Goal: Information Seeking & Learning: Learn about a topic

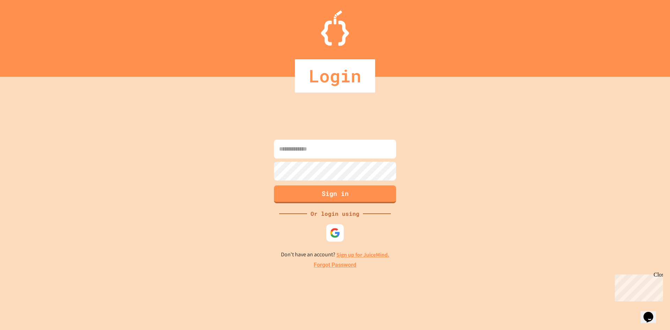
click at [271, 148] on div "Sign in Or login using Don't have an account? Sign up for JuiceMind. Forgot Pas…" at bounding box center [335, 203] width 670 height 253
click at [281, 144] on input at bounding box center [335, 149] width 122 height 19
click at [281, 145] on input at bounding box center [335, 149] width 122 height 19
click at [288, 148] on input at bounding box center [335, 149] width 122 height 19
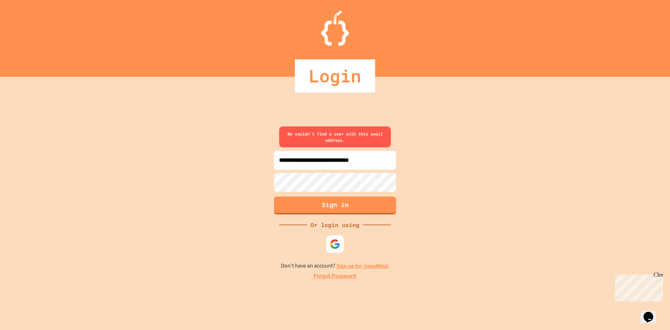
click at [285, 159] on input "**********" at bounding box center [335, 160] width 122 height 19
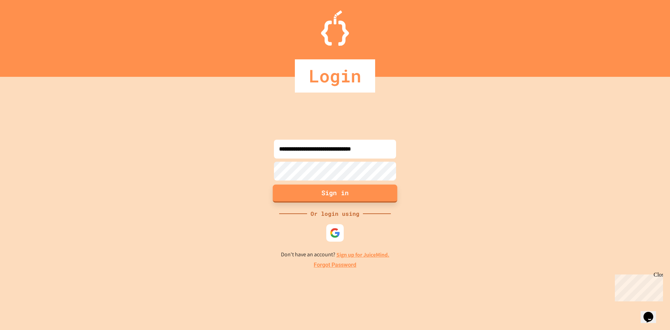
type input "**********"
click at [322, 189] on button "Sign in" at bounding box center [335, 193] width 125 height 18
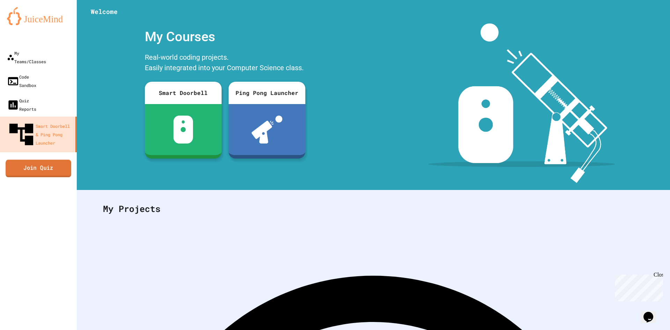
click at [14, 159] on link "Join Quiz" at bounding box center [39, 167] width 66 height 17
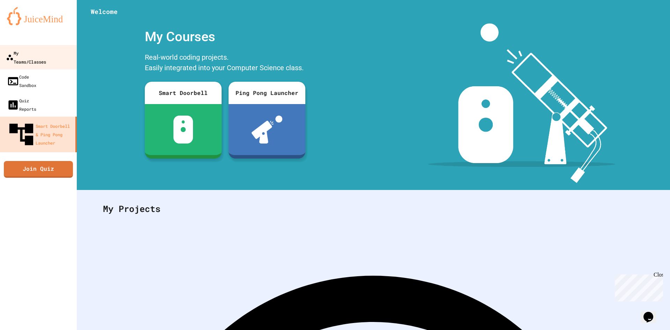
click at [46, 47] on link "My Teams/Classes" at bounding box center [38, 57] width 79 height 24
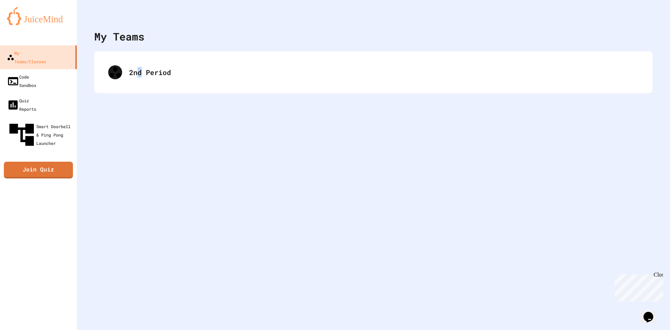
click at [142, 97] on div "My Teams 2nd Period" at bounding box center [373, 165] width 593 height 330
click at [141, 92] on div "2nd Period" at bounding box center [373, 72] width 558 height 42
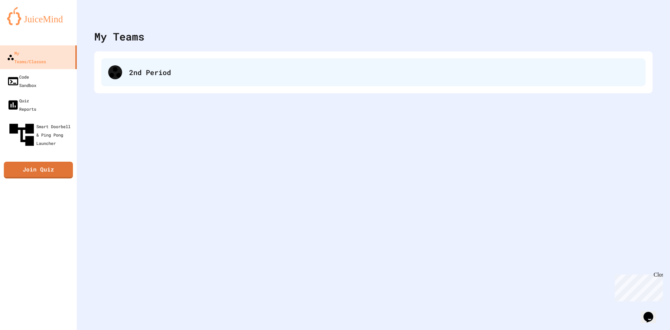
click at [164, 68] on div "2nd Period" at bounding box center [383, 72] width 509 height 10
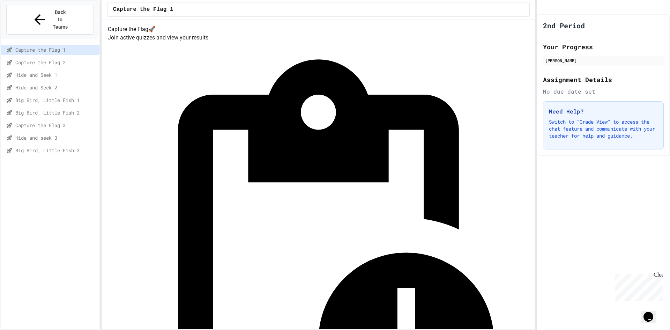
drag, startPoint x: 154, startPoint y: 82, endPoint x: 76, endPoint y: 167, distance: 115.3
click at [76, 167] on div "Capture the Flag 1 Capture the Flag 2 Hide and Seek 1 Hide and Seek 2 Big Bird,…" at bounding box center [50, 191] width 99 height 299
click at [48, 121] on span "Capture the Flag 3" at bounding box center [55, 124] width 81 height 7
click at [42, 133] on div "Hide and seek 3" at bounding box center [50, 138] width 99 height 10
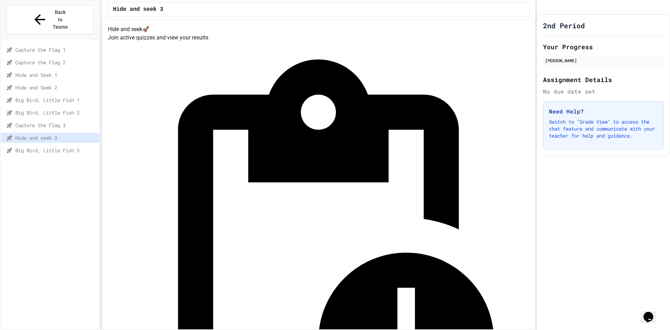
click at [48, 146] on span "Big Bird, Little Fish 3" at bounding box center [55, 149] width 81 height 7
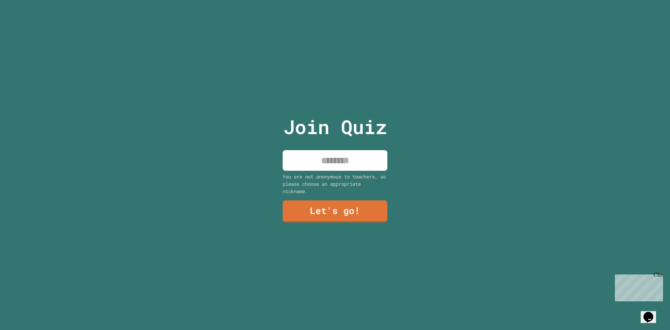
click at [340, 159] on input at bounding box center [334, 160] width 105 height 21
type input "****"
click at [324, 216] on link "Let's go!" at bounding box center [335, 210] width 98 height 23
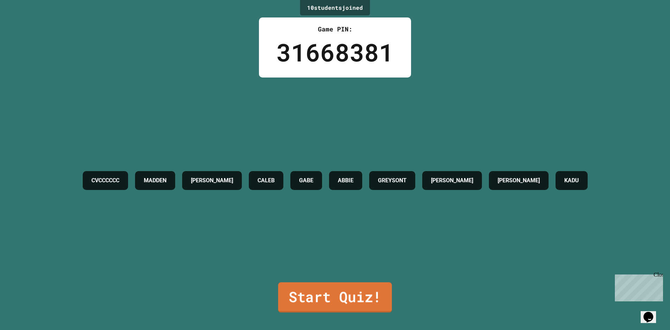
click at [319, 296] on link "Start Quiz!" at bounding box center [335, 297] width 114 height 30
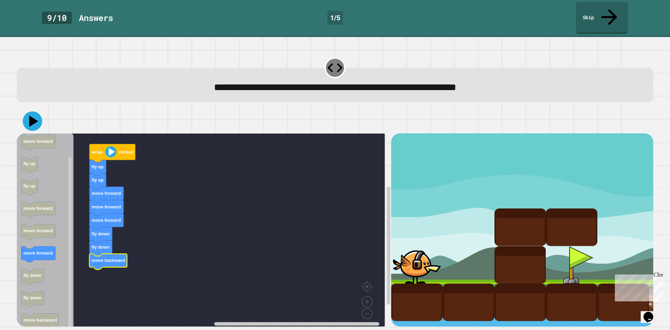
click at [34, 115] on icon at bounding box center [33, 121] width 9 height 12
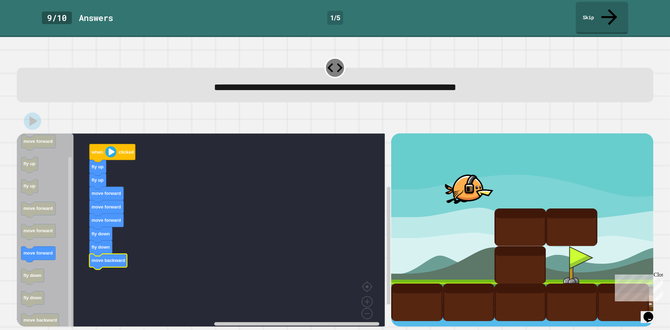
click at [659, 275] on div "Close" at bounding box center [657, 275] width 9 height 9
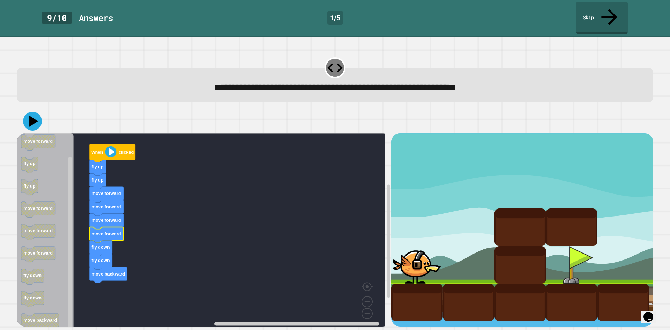
click at [30, 116] on icon at bounding box center [33, 121] width 9 height 11
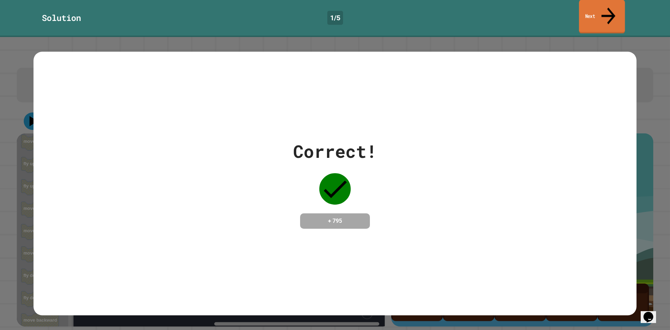
click at [603, 12] on link "Next" at bounding box center [602, 17] width 46 height 34
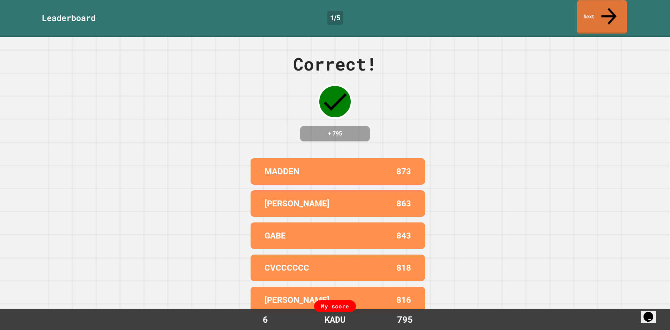
click at [603, 13] on link "Next" at bounding box center [601, 17] width 50 height 34
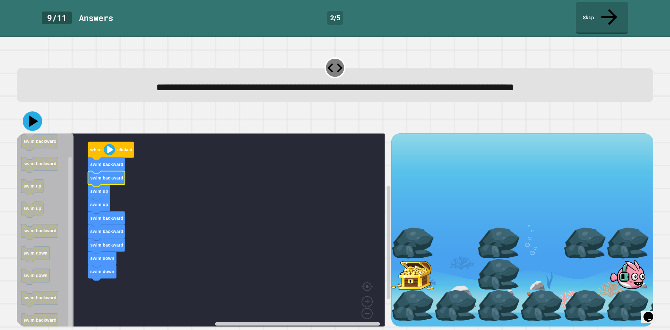
click at [33, 115] on icon at bounding box center [33, 121] width 9 height 12
click at [28, 111] on icon at bounding box center [32, 121] width 21 height 21
click at [36, 112] on icon at bounding box center [33, 121] width 18 height 18
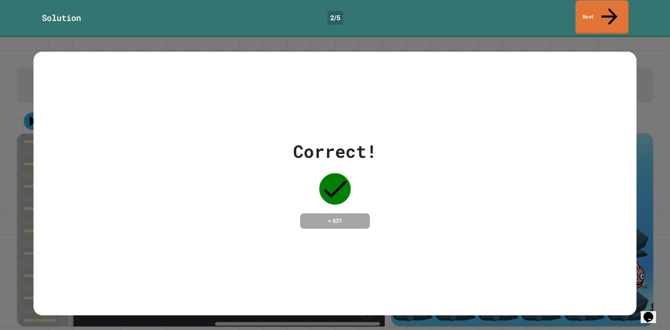
click at [604, 14] on link "Next" at bounding box center [601, 17] width 53 height 34
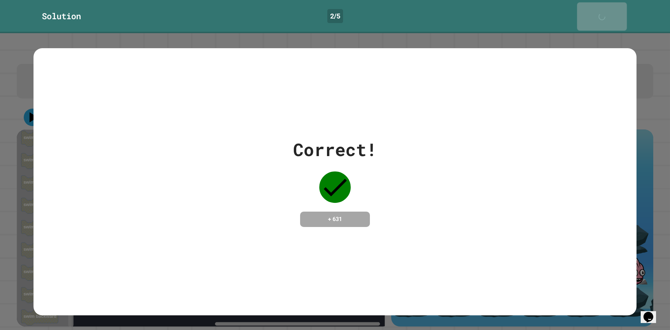
click at [604, 14] on link "Next" at bounding box center [602, 16] width 50 height 28
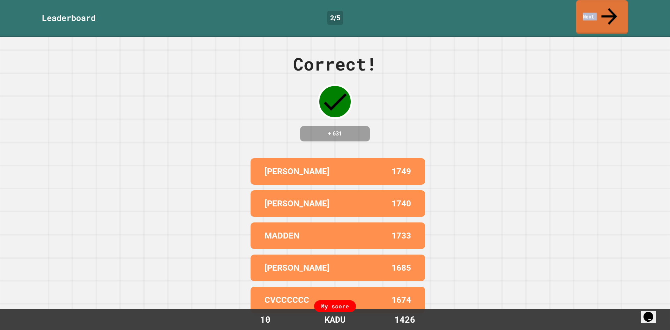
click at [604, 14] on link "Next" at bounding box center [602, 17] width 52 height 34
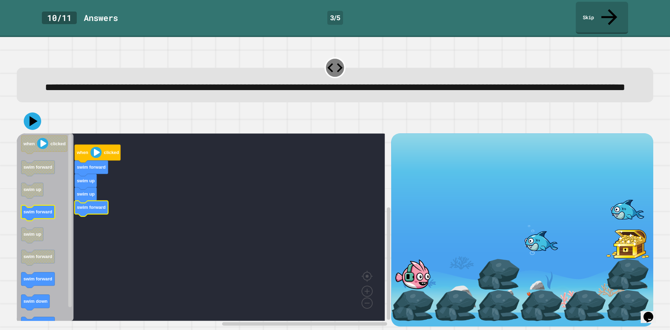
click at [55, 217] on icon "Blockly Workspace" at bounding box center [45, 226] width 57 height 187
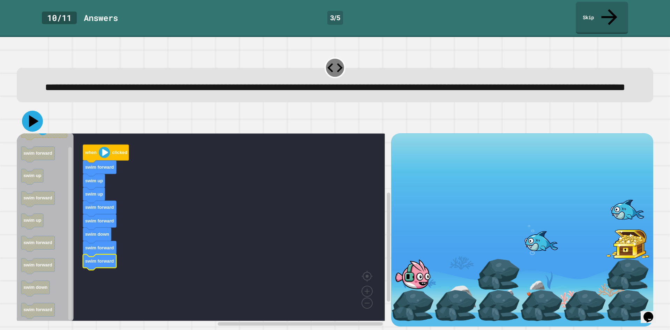
click at [33, 124] on icon at bounding box center [34, 121] width 10 height 12
click at [264, 202] on rect "Blockly Workspace" at bounding box center [201, 226] width 368 height 187
click at [220, 193] on rect "Blockly Workspace" at bounding box center [201, 226] width 368 height 187
click at [609, 14] on link "Skip" at bounding box center [601, 17] width 49 height 34
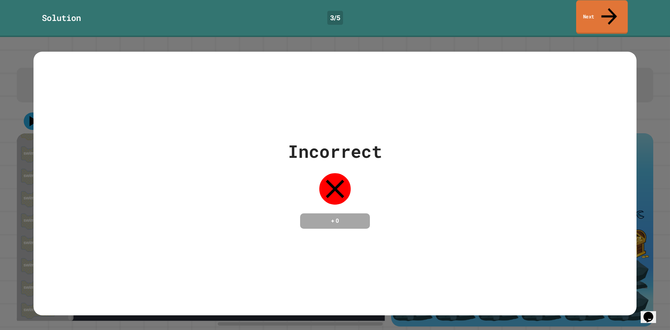
click at [607, 13] on link "Next" at bounding box center [602, 17] width 52 height 34
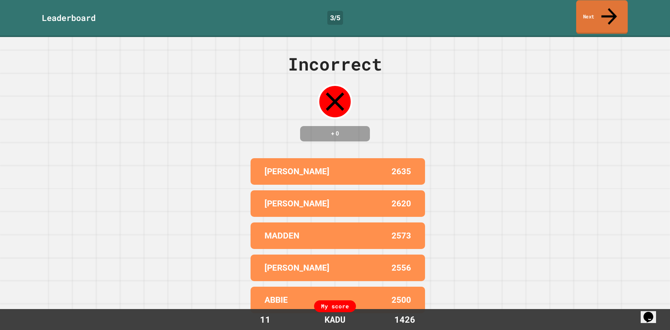
click at [606, 14] on link "Next" at bounding box center [602, 17] width 52 height 34
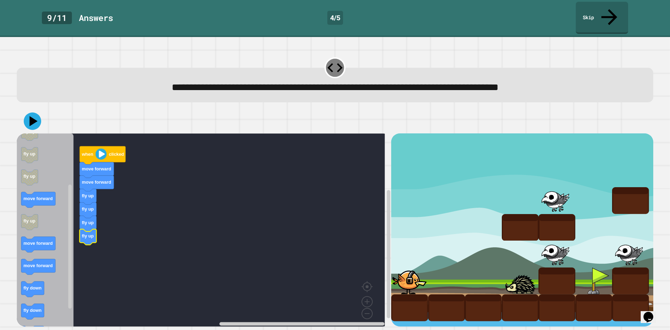
click at [44, 193] on icon "Blockly Workspace" at bounding box center [45, 232] width 57 height 198
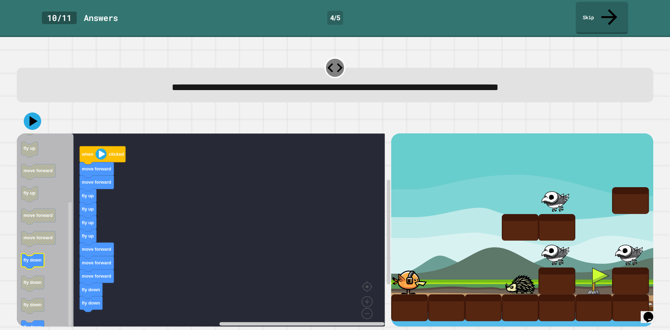
click at [70, 210] on div "when clicked move forward move forward fly up fly up fly up fly up move forward…" at bounding box center [204, 229] width 374 height 193
click at [184, 170] on rect "Blockly Workspace" at bounding box center [201, 232] width 368 height 198
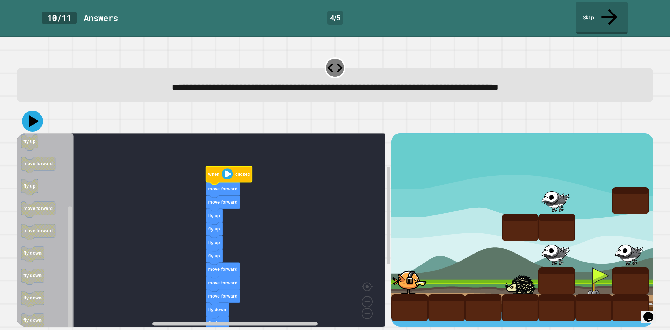
click at [30, 115] on icon at bounding box center [34, 121] width 10 height 12
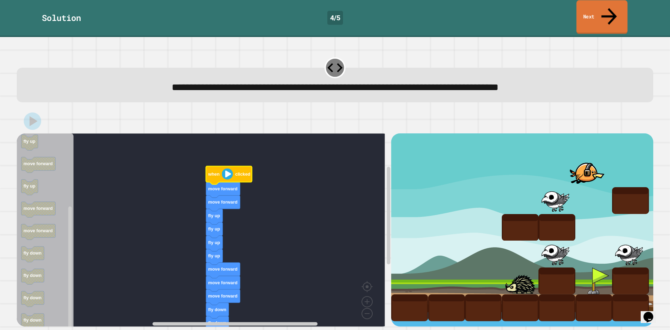
click at [603, 14] on link "Next" at bounding box center [601, 17] width 51 height 34
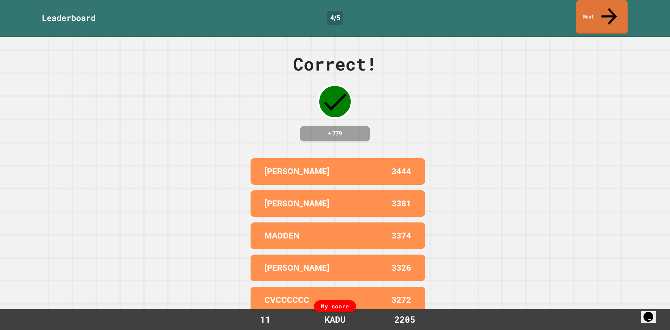
click at [603, 14] on link "Next" at bounding box center [602, 17] width 52 height 34
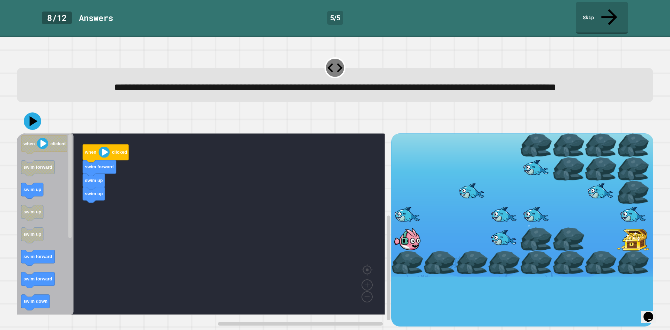
click at [92, 207] on div "when clicked swim forward swim up swim up when clicked swim forward swim up swi…" at bounding box center [204, 229] width 374 height 193
click at [95, 203] on div "when clicked swim forward swim up swim up when clicked swim forward swim up swi…" at bounding box center [204, 229] width 374 height 193
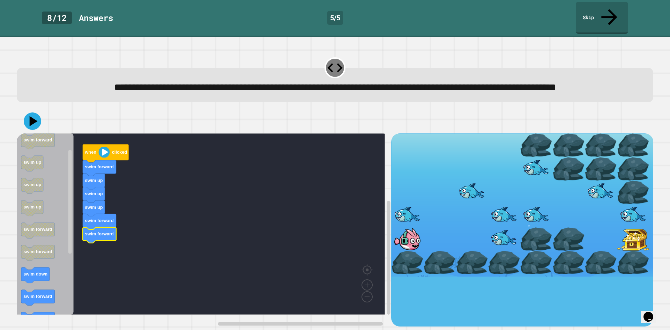
drag, startPoint x: 467, startPoint y: 169, endPoint x: 481, endPoint y: 169, distance: 13.6
drag, startPoint x: 481, startPoint y: 169, endPoint x: 387, endPoint y: 186, distance: 95.3
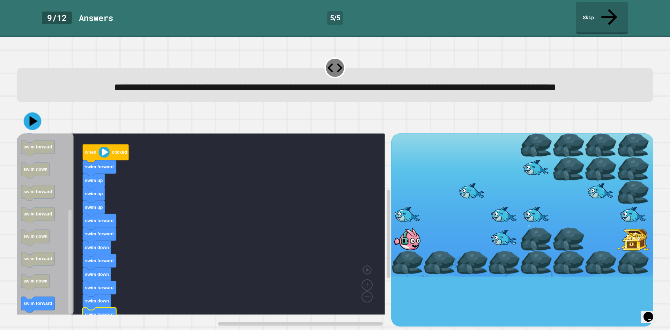
click at [32, 130] on button at bounding box center [33, 121] width 18 height 18
click at [30, 127] on icon at bounding box center [32, 121] width 21 height 21
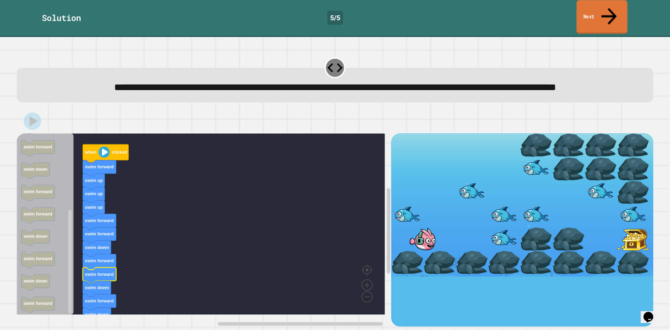
click at [613, 11] on link "Next" at bounding box center [601, 17] width 51 height 34
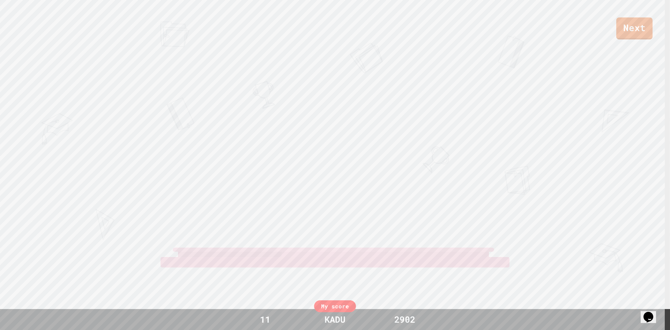
click at [613, 11] on div "Next" at bounding box center [335, 19] width 670 height 39
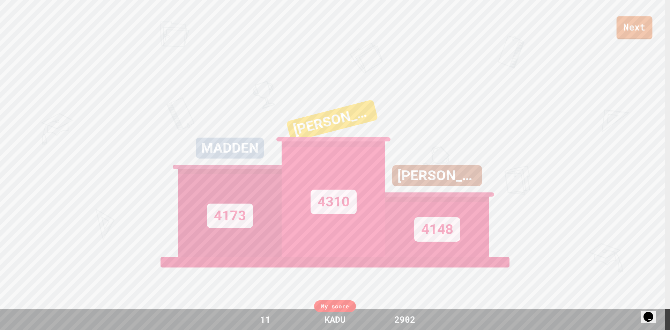
click at [640, 28] on link "Next" at bounding box center [634, 27] width 36 height 23
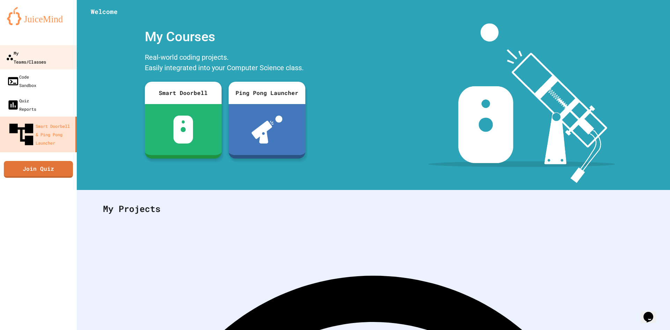
click at [46, 56] on div "My Teams/Classes" at bounding box center [26, 56] width 40 height 17
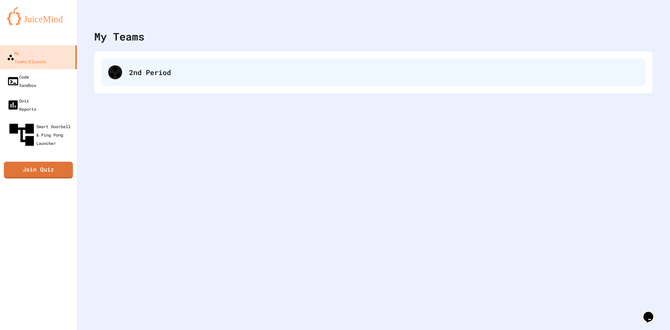
click at [129, 76] on div "2nd Period" at bounding box center [373, 72] width 544 height 28
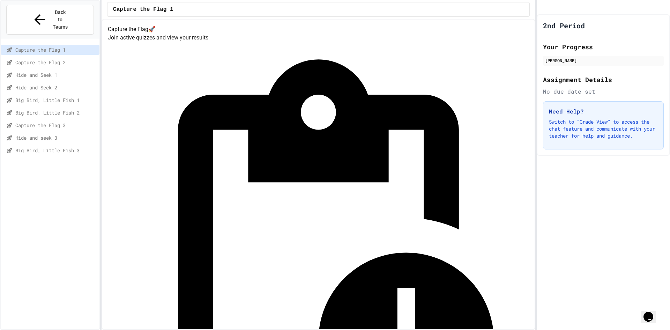
click at [64, 134] on span "Hide and seek 3" at bounding box center [55, 137] width 81 height 7
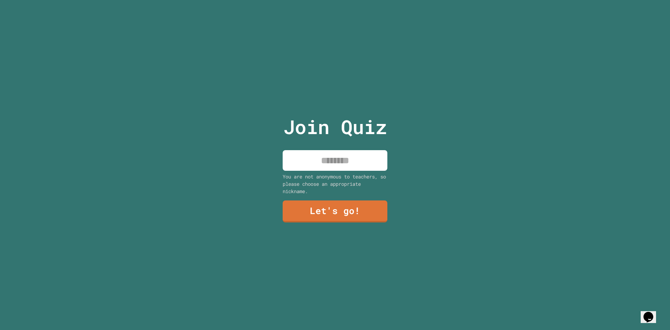
click at [341, 160] on input at bounding box center [334, 160] width 105 height 21
type input "****"
click at [326, 212] on link "Let's go!" at bounding box center [335, 210] width 98 height 23
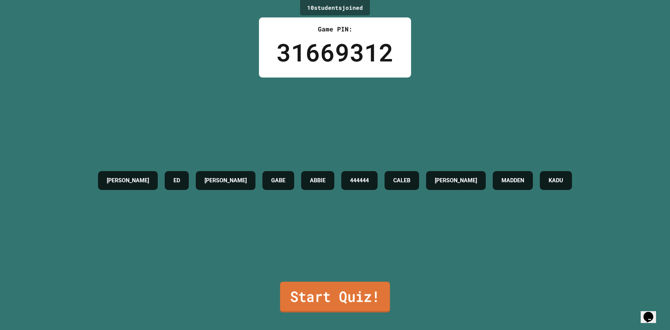
click at [331, 289] on link "Start Quiz!" at bounding box center [335, 296] width 110 height 31
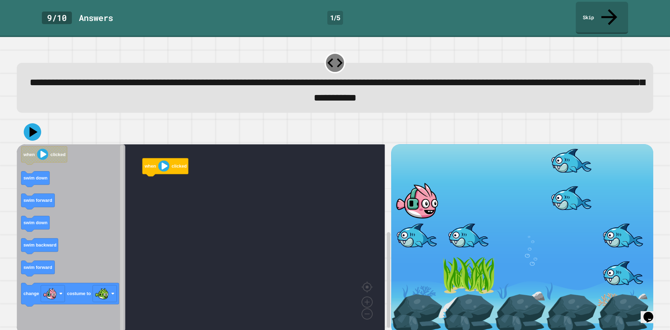
scroll to position [6, 0]
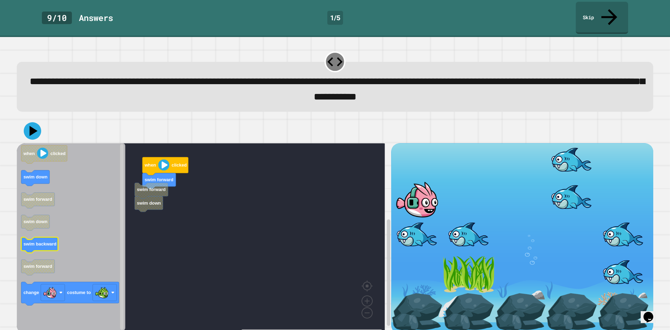
click at [42, 241] on text "swim backward" at bounding box center [39, 243] width 33 height 5
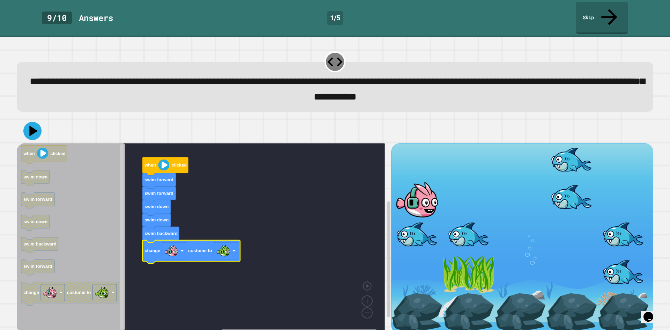
click at [31, 121] on icon at bounding box center [32, 130] width 18 height 18
drag, startPoint x: 612, startPoint y: 11, endPoint x: 512, endPoint y: 58, distance: 110.5
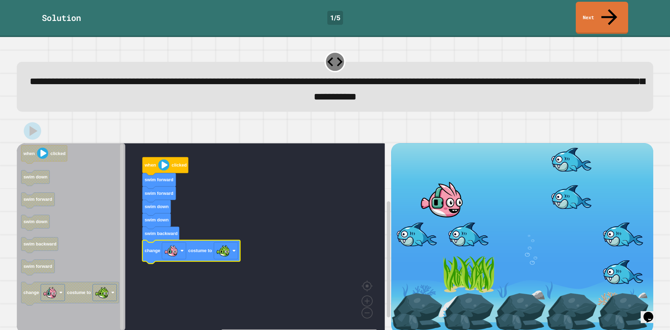
drag, startPoint x: 512, startPoint y: 58, endPoint x: 400, endPoint y: 136, distance: 136.8
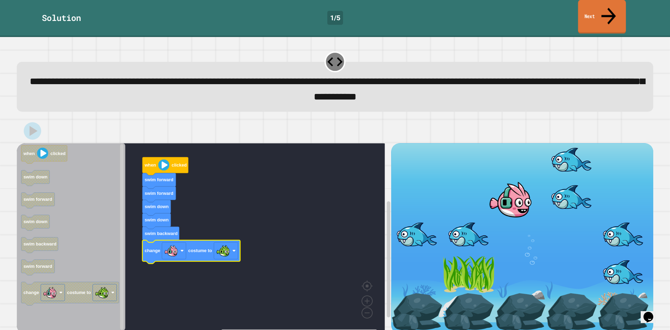
click at [617, 1] on link "Next" at bounding box center [602, 17] width 48 height 34
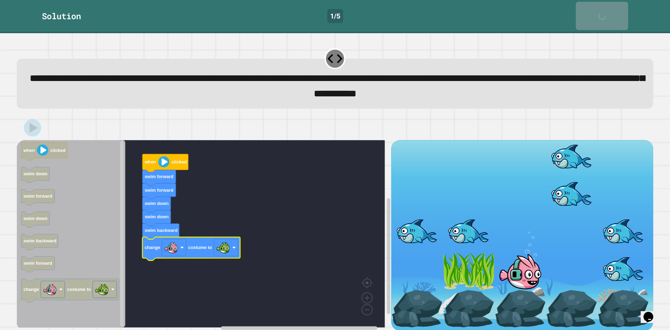
drag, startPoint x: 612, startPoint y: 8, endPoint x: 476, endPoint y: 27, distance: 137.3
click at [467, 33] on div "**********" at bounding box center [335, 181] width 670 height 296
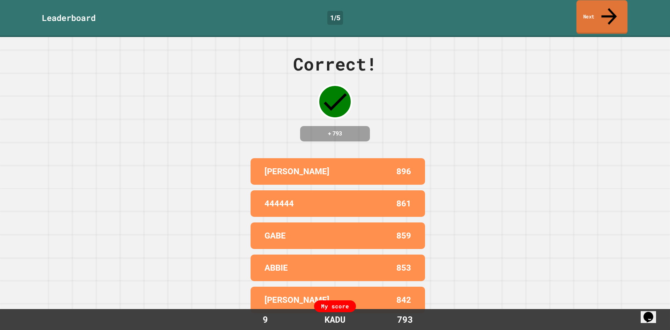
click at [619, 10] on link "Next" at bounding box center [601, 17] width 51 height 34
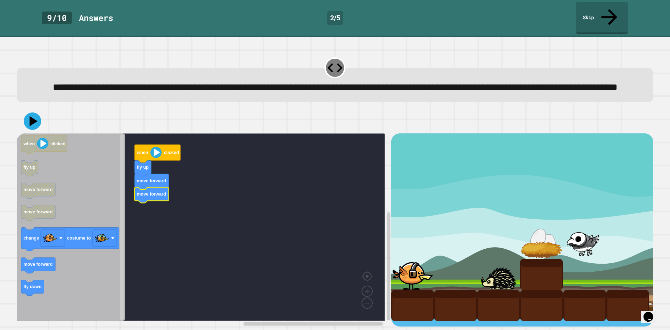
click at [185, 287] on rect "Blockly Workspace" at bounding box center [201, 226] width 368 height 187
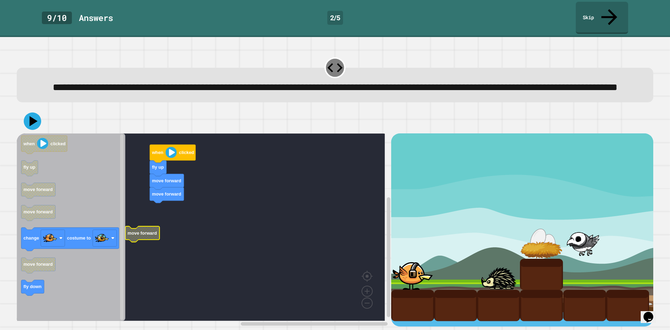
click at [159, 215] on rect "Blockly Workspace" at bounding box center [201, 226] width 368 height 187
click at [166, 217] on rect "Blockly Workspace" at bounding box center [201, 226] width 368 height 187
click at [166, 218] on rect "Blockly Workspace" at bounding box center [201, 226] width 368 height 187
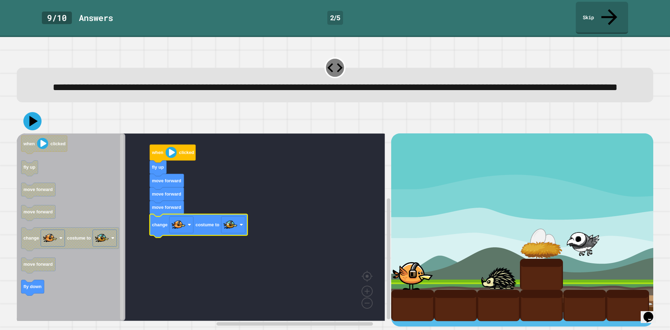
click at [31, 130] on icon at bounding box center [32, 121] width 18 height 18
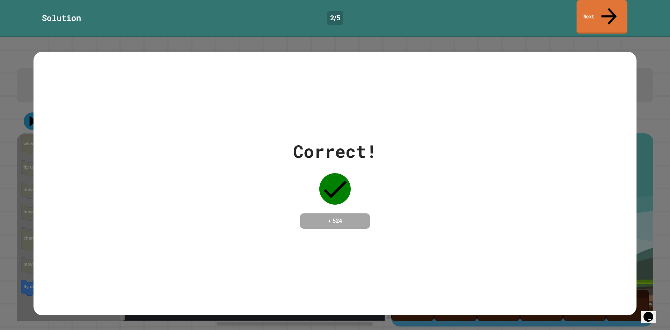
click at [618, 9] on link "Next" at bounding box center [601, 17] width 51 height 34
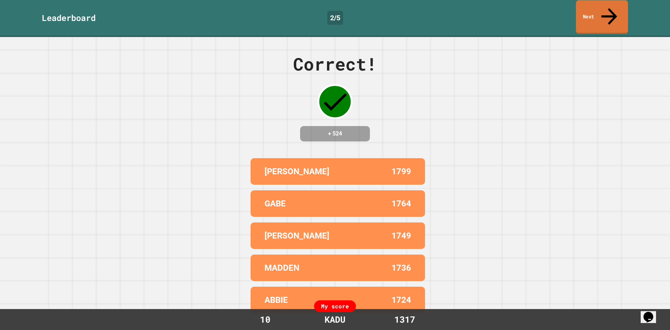
click at [609, 12] on icon at bounding box center [609, 16] width 24 height 25
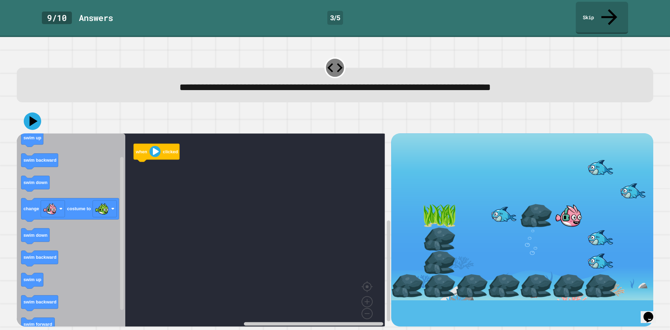
click at [113, 179] on icon "Blockly Workspace" at bounding box center [71, 232] width 108 height 198
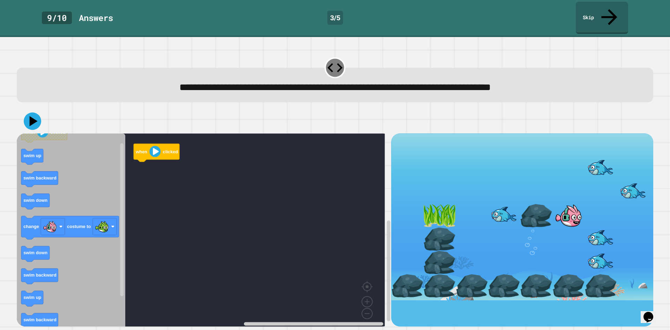
click at [94, 216] on icon "Blockly Workspace" at bounding box center [70, 227] width 98 height 23
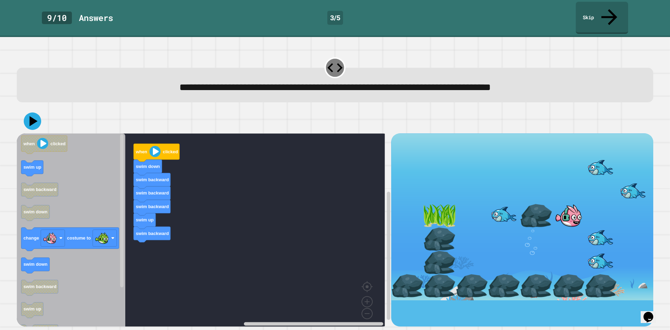
click at [187, 244] on div "when clicked swim down swim backward swim backward swim backward swim up swim b…" at bounding box center [204, 229] width 374 height 193
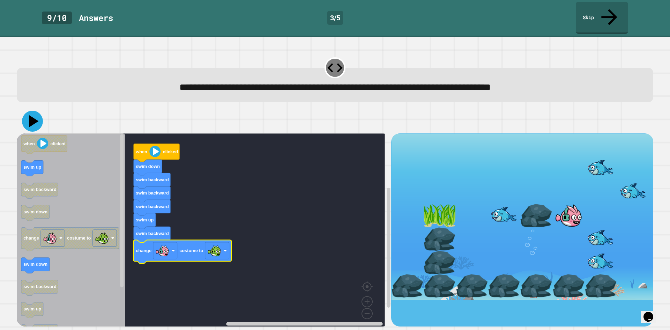
click at [28, 112] on icon at bounding box center [32, 121] width 21 height 21
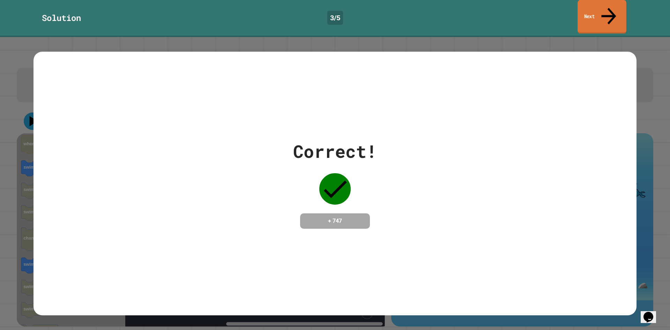
click at [601, 14] on link "Next" at bounding box center [601, 17] width 48 height 34
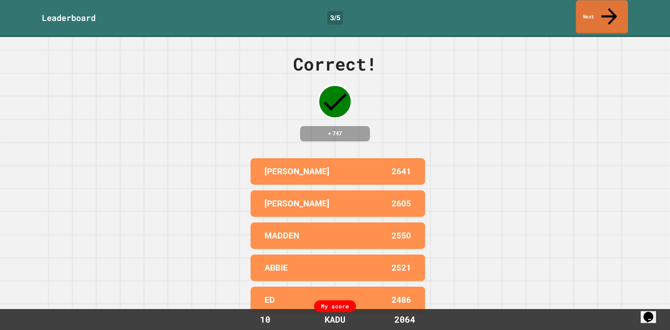
click at [600, 12] on link "Next" at bounding box center [601, 17] width 52 height 34
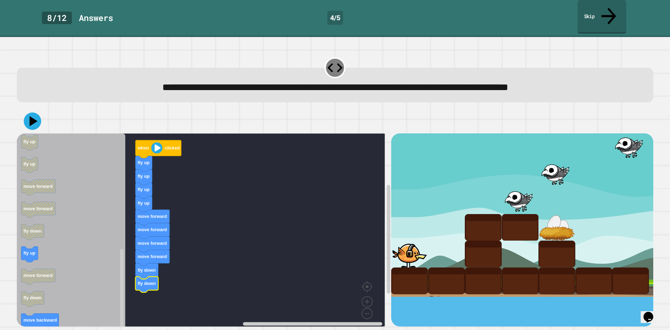
click at [604, 6] on link "Skip" at bounding box center [601, 17] width 48 height 34
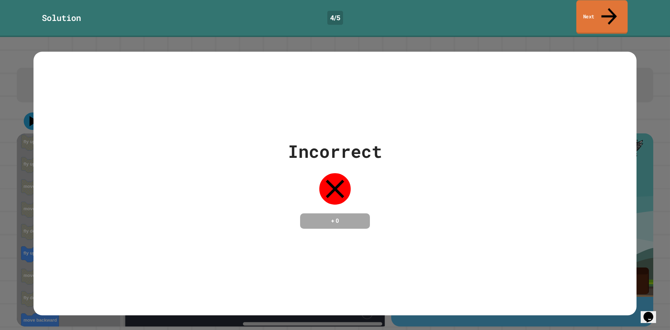
click at [604, 7] on link "Next" at bounding box center [601, 17] width 51 height 34
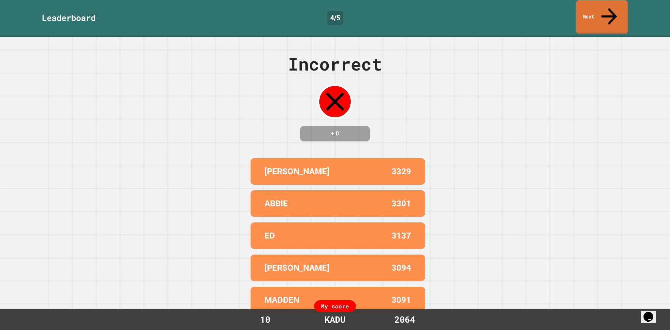
click at [604, 7] on link "Next" at bounding box center [602, 17] width 52 height 34
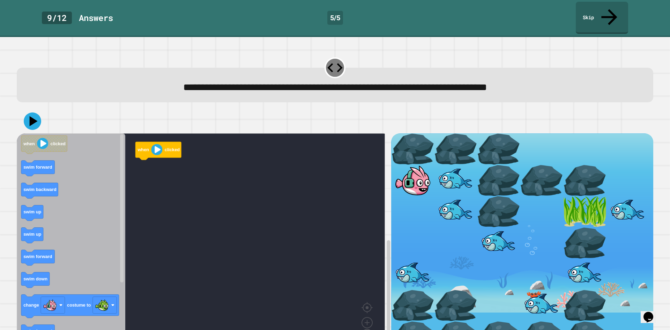
click at [38, 274] on icon "Blockly Workspace" at bounding box center [71, 242] width 108 height 219
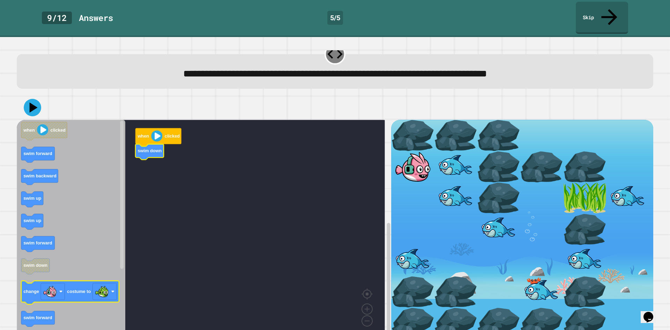
scroll to position [21, 0]
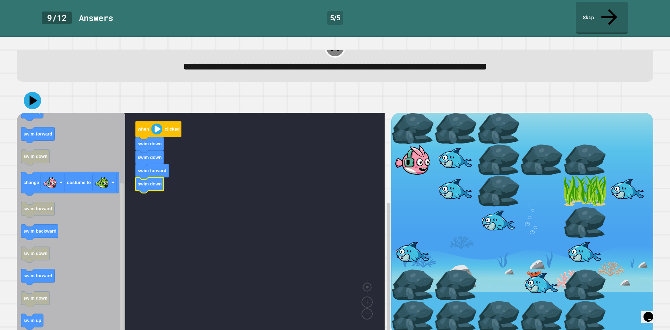
click at [67, 127] on icon "Blockly Workspace" at bounding box center [71, 222] width 108 height 219
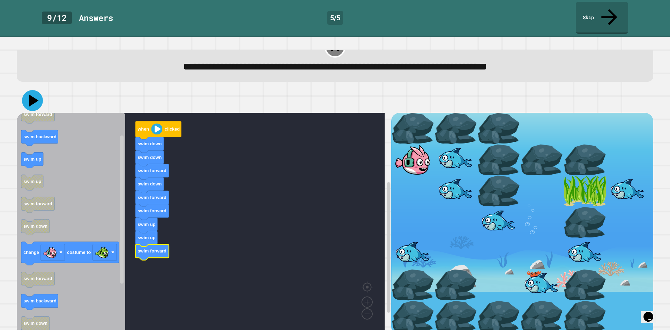
click at [36, 90] on icon at bounding box center [32, 100] width 21 height 21
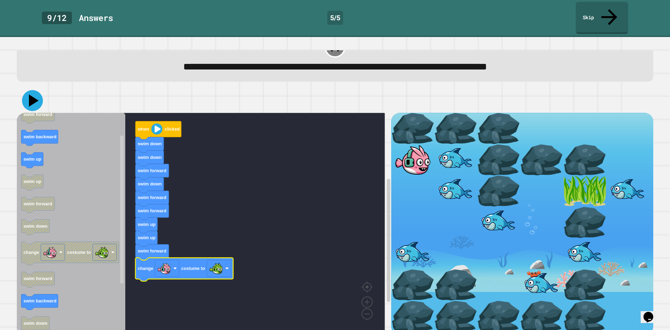
drag, startPoint x: 25, startPoint y: 84, endPoint x: 44, endPoint y: 86, distance: 18.9
click at [25, 90] on icon at bounding box center [32, 100] width 21 height 21
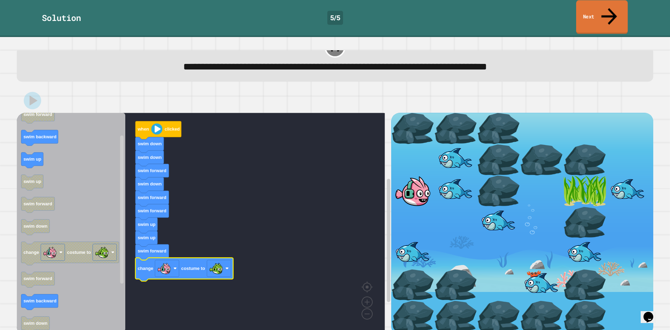
click at [610, 10] on icon at bounding box center [608, 16] width 23 height 25
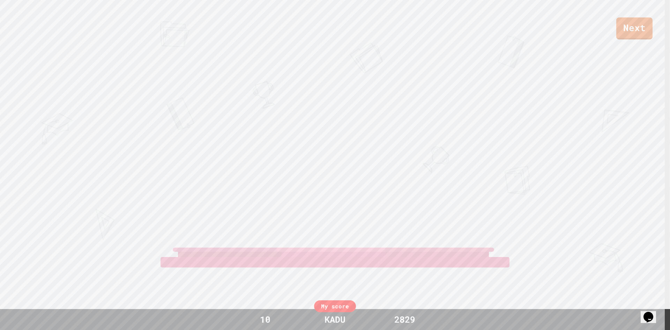
click at [610, 11] on div "Next" at bounding box center [335, 19] width 670 height 39
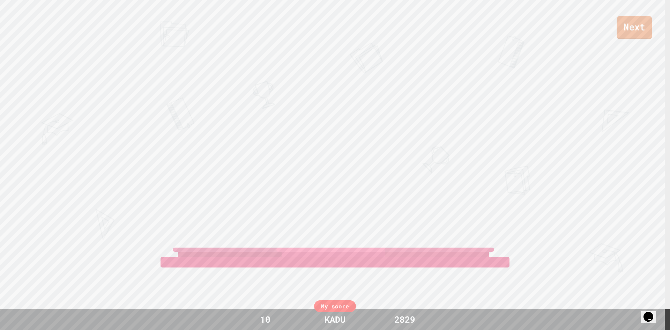
click at [642, 22] on link "Next" at bounding box center [634, 27] width 35 height 23
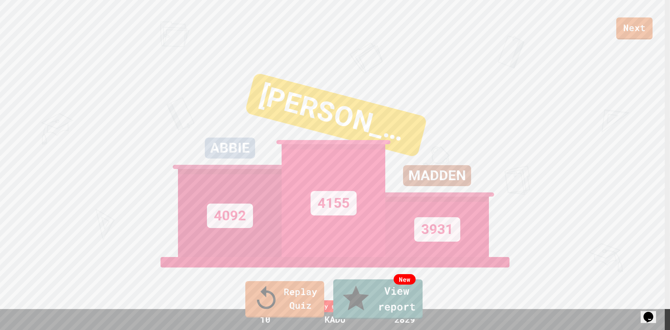
drag, startPoint x: 476, startPoint y: 152, endPoint x: 407, endPoint y: 196, distance: 81.6
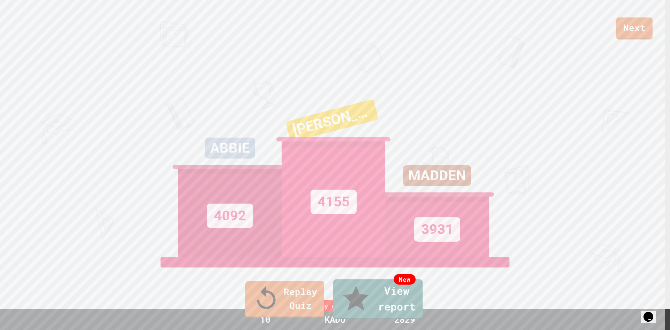
drag, startPoint x: 407, startPoint y: 196, endPoint x: 353, endPoint y: 170, distance: 60.1
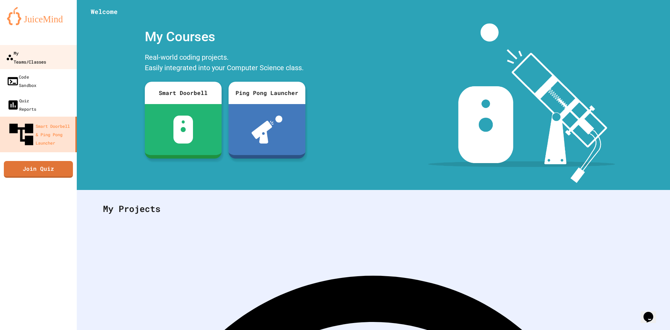
click at [46, 55] on div "My Teams/Classes" at bounding box center [26, 56] width 40 height 17
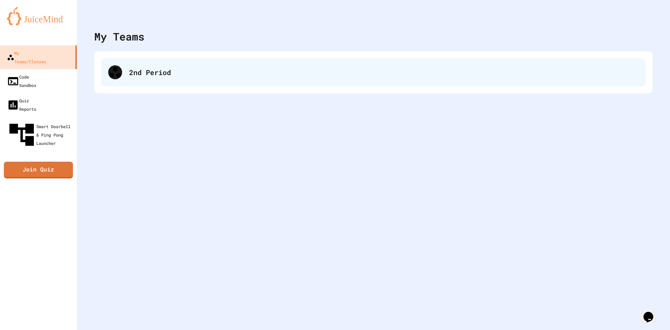
click at [178, 73] on div "2nd Period" at bounding box center [383, 72] width 509 height 10
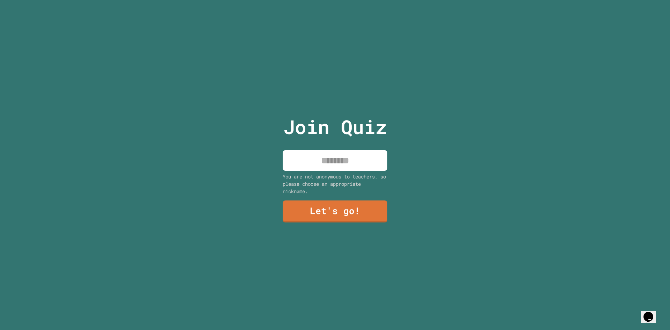
drag, startPoint x: 335, startPoint y: 155, endPoint x: 336, endPoint y: 151, distance: 4.3
click at [335, 153] on input at bounding box center [334, 160] width 105 height 21
click at [324, 166] on input at bounding box center [334, 160] width 105 height 21
type input "****"
click at [332, 206] on link "Let's go!" at bounding box center [334, 210] width 105 height 23
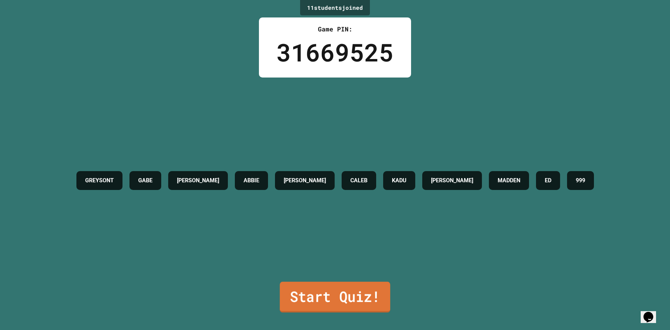
click at [353, 296] on link "Start Quiz!" at bounding box center [335, 296] width 110 height 31
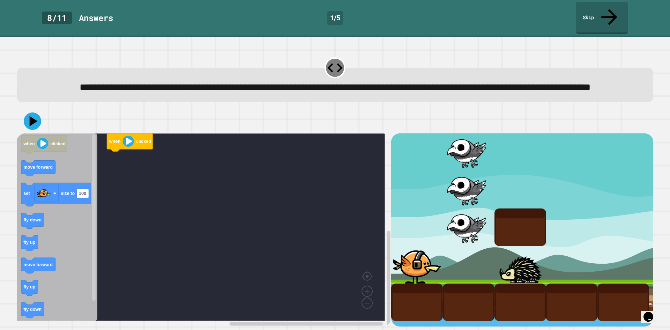
scroll to position [6, 0]
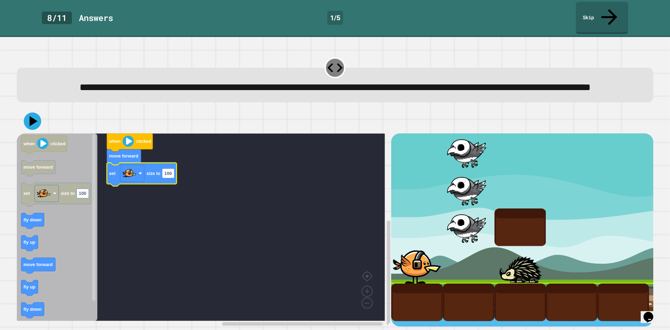
click at [172, 174] on icon "Blockly Workspace" at bounding box center [142, 174] width 70 height 23
click at [166, 171] on text "100" at bounding box center [167, 173] width 7 height 5
type input "***"
click at [29, 121] on icon at bounding box center [32, 121] width 21 height 21
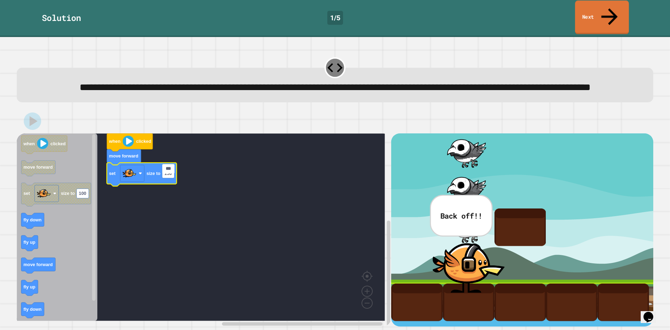
click at [604, 6] on link "Next" at bounding box center [602, 18] width 54 height 34
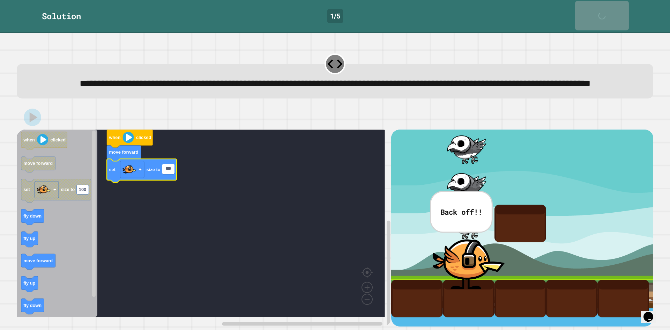
scroll to position [5, 0]
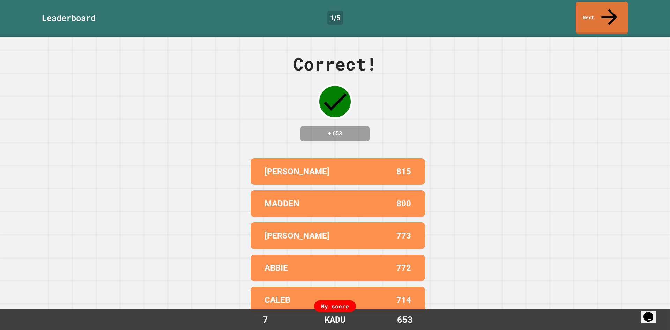
click at [610, 3] on link "Next" at bounding box center [601, 18] width 52 height 32
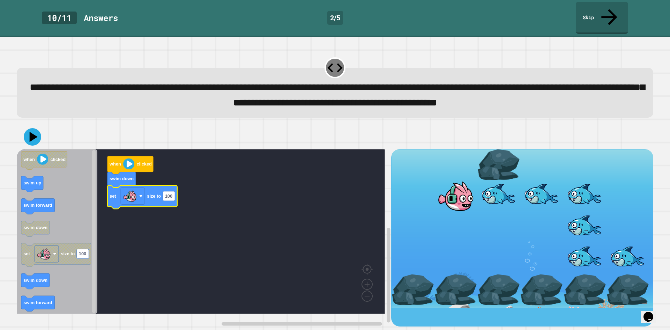
click at [171, 203] on icon "Blockly Workspace" at bounding box center [142, 196] width 70 height 23
click at [170, 198] on text "100" at bounding box center [168, 195] width 7 height 5
type input "***"
click at [23, 141] on button at bounding box center [32, 136] width 21 height 21
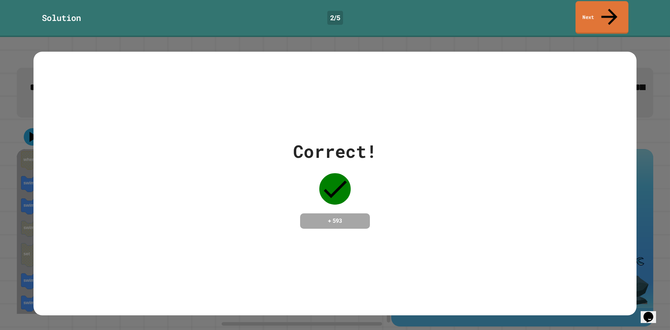
click at [586, 2] on link "Next" at bounding box center [601, 17] width 53 height 33
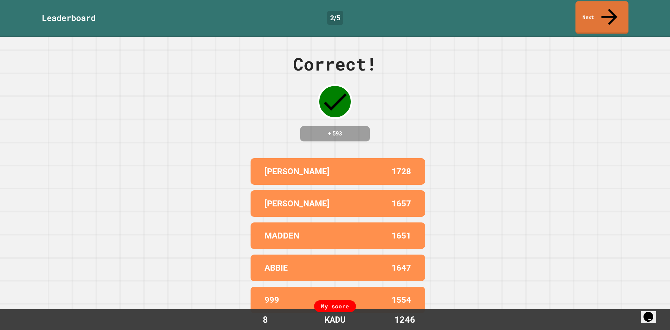
click at [608, 6] on icon at bounding box center [609, 17] width 24 height 24
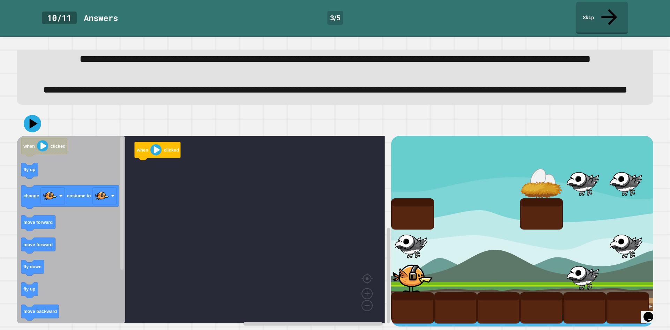
scroll to position [55, 0]
click at [64, 230] on icon "Blockly Workspace" at bounding box center [71, 229] width 108 height 187
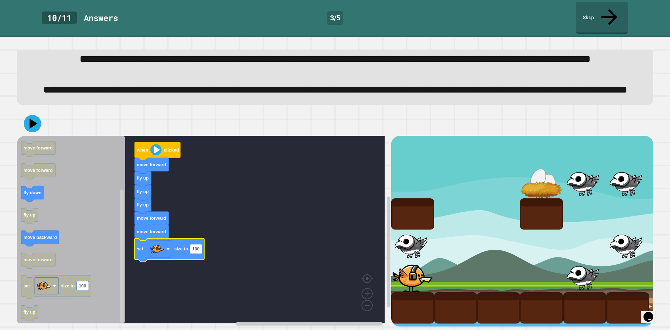
click at [197, 248] on icon "Blockly Workspace" at bounding box center [170, 249] width 70 height 23
click at [196, 246] on text "100" at bounding box center [195, 248] width 7 height 5
type input "*"
click at [26, 119] on icon at bounding box center [32, 123] width 17 height 17
drag, startPoint x: 600, startPoint y: 14, endPoint x: 599, endPoint y: 19, distance: 5.7
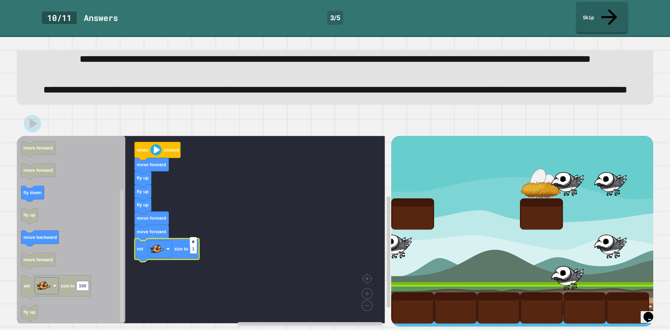
drag, startPoint x: 599, startPoint y: 19, endPoint x: 625, endPoint y: 70, distance: 57.7
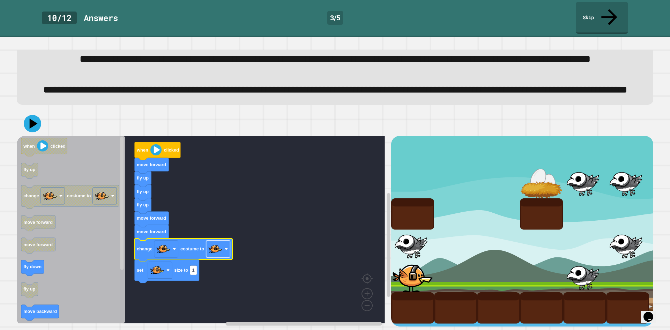
click at [212, 247] on image "Blockly Workspace" at bounding box center [215, 249] width 14 height 14
drag, startPoint x: 32, startPoint y: 115, endPoint x: 38, endPoint y: 119, distance: 7.1
click at [32, 118] on icon at bounding box center [33, 123] width 9 height 11
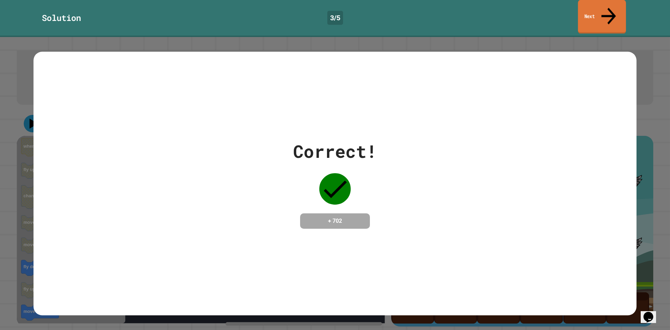
click at [611, 14] on link "Next" at bounding box center [602, 17] width 48 height 34
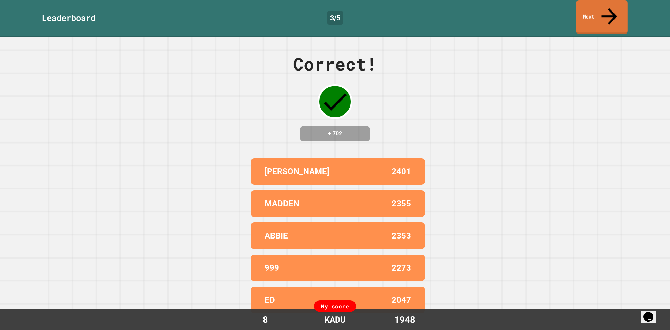
click at [621, 8] on link "Next" at bounding box center [602, 17] width 52 height 34
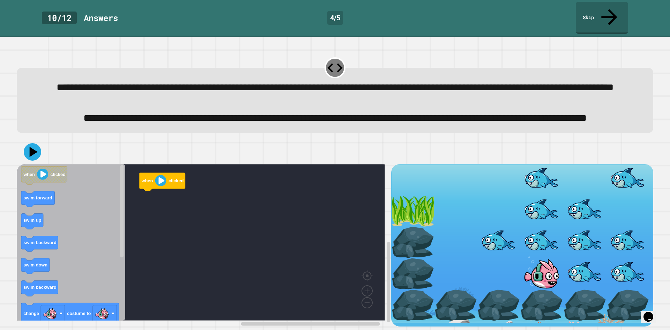
scroll to position [24, 0]
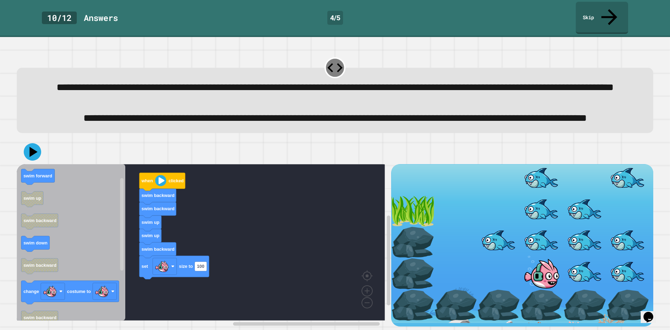
click at [170, 271] on div "when clicked swim backward swim backward swim up swim up swim backward set size…" at bounding box center [204, 245] width 374 height 162
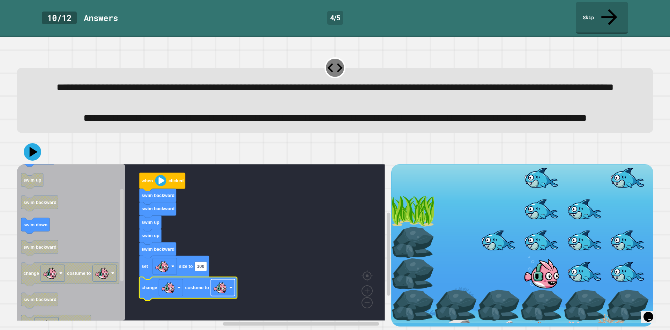
click at [227, 287] on rect "Blockly Workspace" at bounding box center [223, 287] width 24 height 17
click at [209, 266] on g "set size to 100 change costume to" at bounding box center [188, 278] width 98 height 45
click at [202, 266] on rect "Blockly Workspace" at bounding box center [201, 266] width 12 height 9
type input "*"
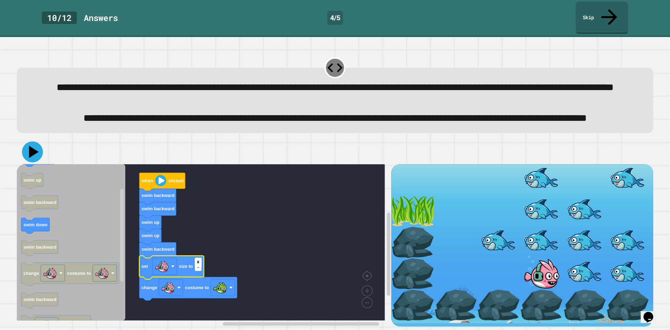
click at [26, 149] on icon at bounding box center [32, 151] width 21 height 21
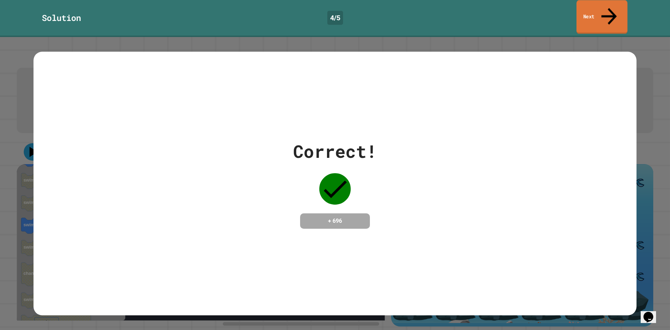
click at [611, 16] on link "Next" at bounding box center [601, 17] width 51 height 34
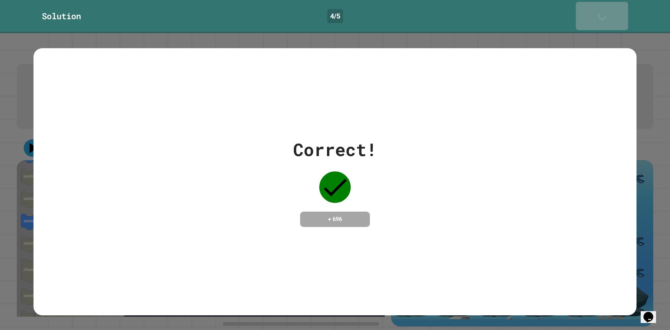
scroll to position [23, 0]
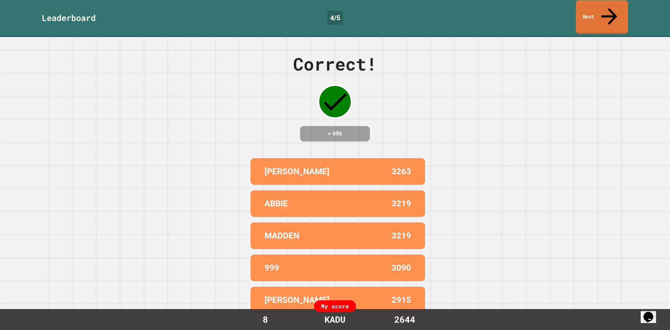
click at [599, 14] on link "Next" at bounding box center [601, 17] width 52 height 34
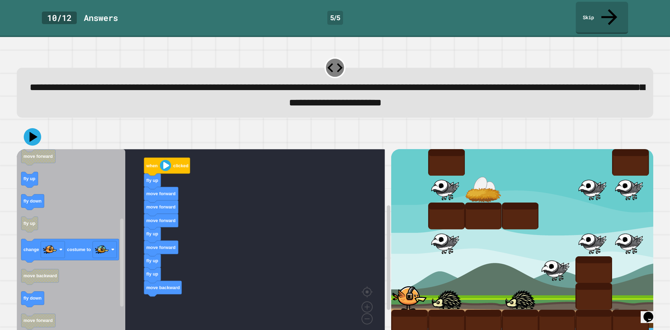
click at [169, 246] on div "when clicked fly up move forward move forward move forward fly up move forward …" at bounding box center [204, 244] width 374 height 190
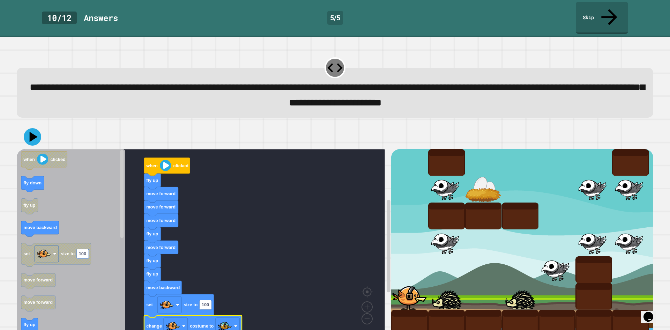
click at [205, 295] on icon "Blockly Workspace" at bounding box center [179, 305] width 70 height 23
click at [204, 295] on icon "Blockly Workspace" at bounding box center [179, 305] width 70 height 23
click at [206, 300] on rect "Blockly Workspace" at bounding box center [205, 304] width 12 height 9
type input "*"
click at [37, 126] on icon at bounding box center [32, 136] width 21 height 21
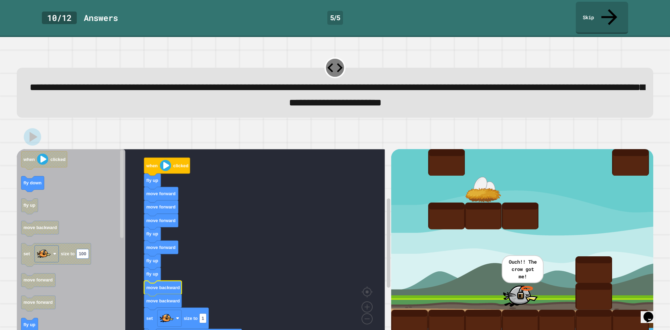
click at [36, 131] on div at bounding box center [335, 137] width 636 height 24
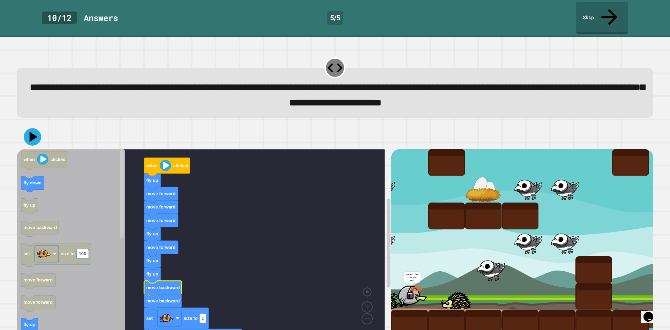
drag, startPoint x: 36, startPoint y: 131, endPoint x: 32, endPoint y: 133, distance: 4.4
click at [35, 131] on div at bounding box center [335, 137] width 636 height 24
click at [32, 133] on div at bounding box center [335, 137] width 636 height 24
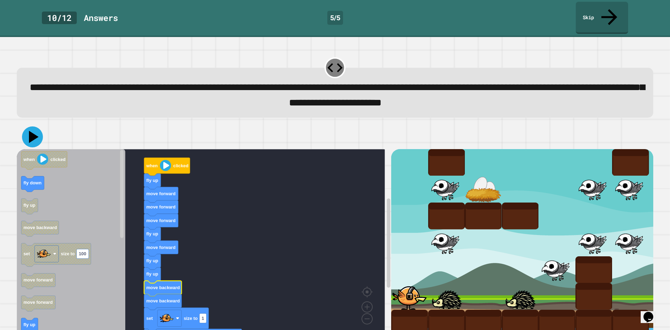
click at [35, 126] on icon at bounding box center [32, 136] width 21 height 21
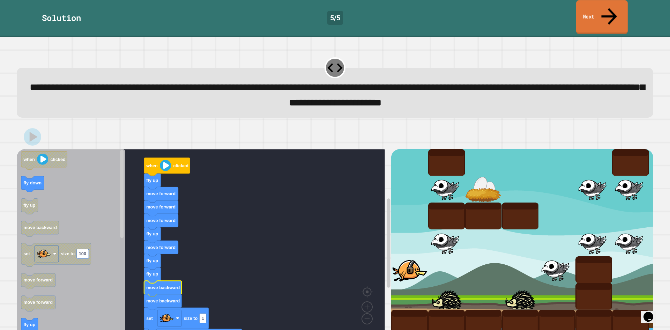
click at [595, 10] on link "Next" at bounding box center [602, 17] width 52 height 34
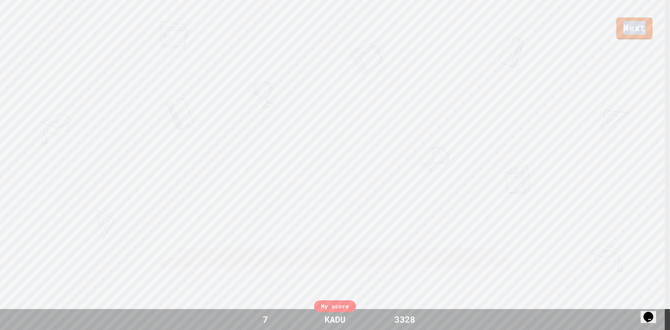
click at [596, 11] on div "Next" at bounding box center [335, 19] width 670 height 39
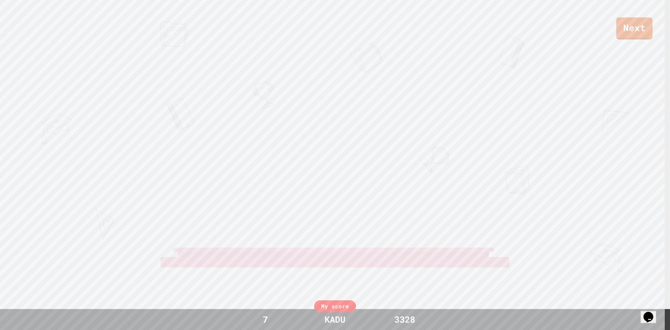
click at [597, 13] on div "Next" at bounding box center [335, 19] width 670 height 39
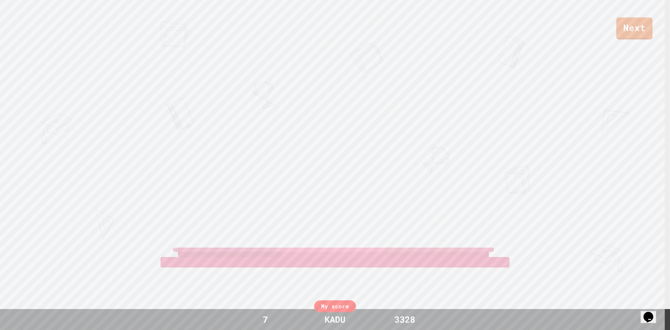
click at [621, 21] on link "Next" at bounding box center [634, 28] width 36 height 22
